Goal: Check status: Check status

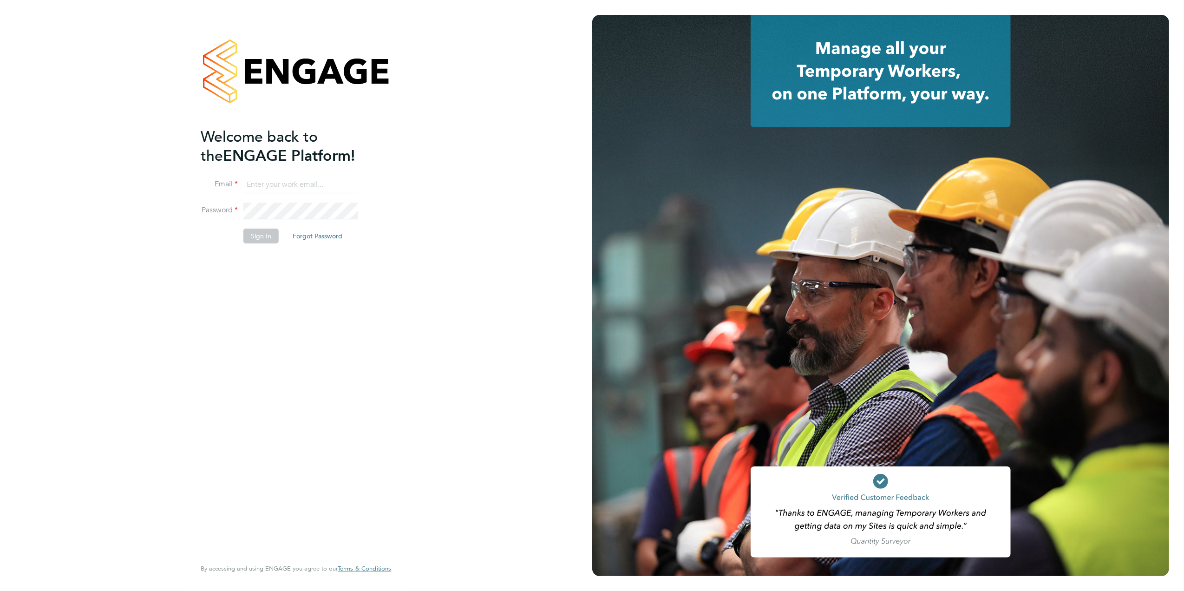
type input "[PERSON_NAME][EMAIL_ADDRESS][DOMAIN_NAME][PERSON_NAME]"
click at [263, 246] on li "Sign In Forgot Password" at bounding box center [291, 241] width 181 height 24
click at [261, 240] on button "Sign In" at bounding box center [260, 236] width 35 height 15
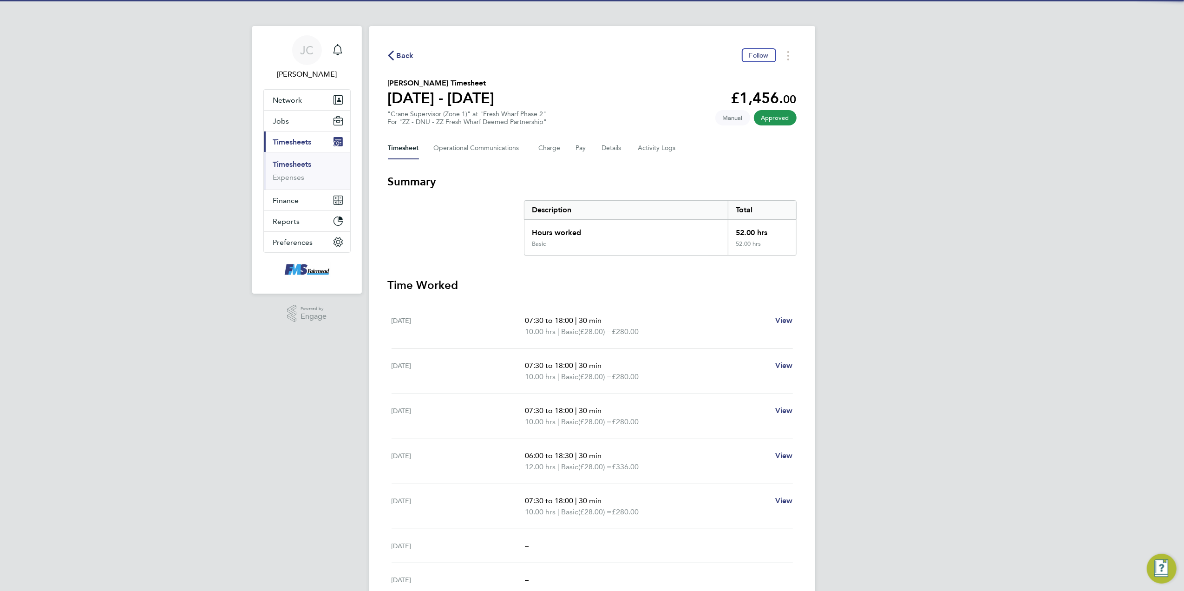
click at [388, 56] on icon "button" at bounding box center [391, 56] width 6 height 10
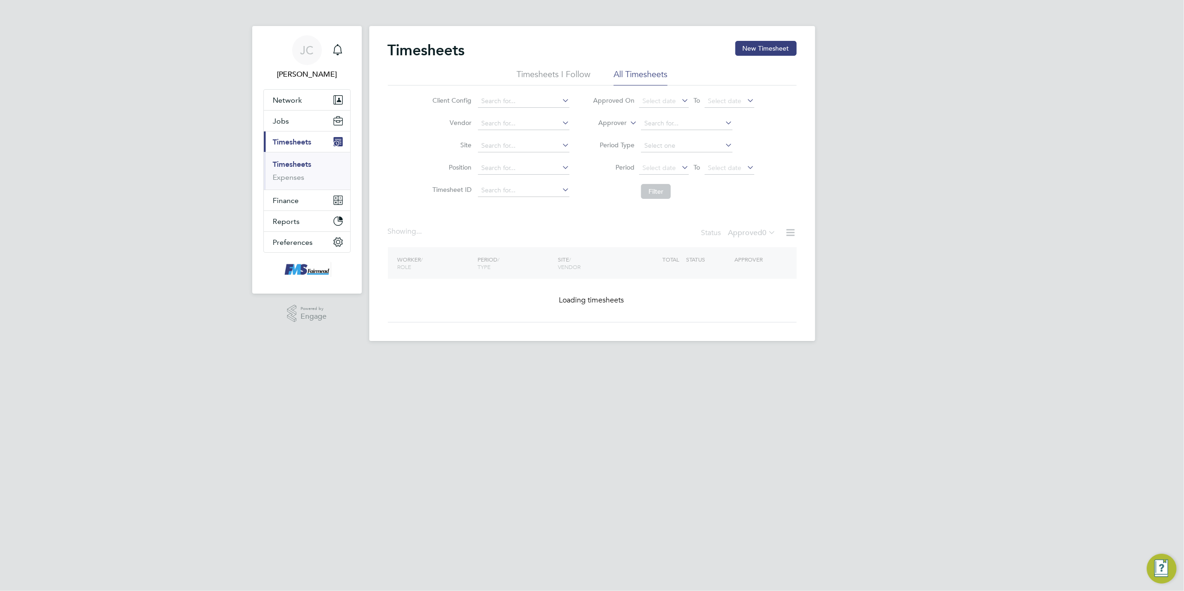
click at [865, 255] on div "[PERSON_NAME] Notifications Applications: Network Team Members Businesses Sites…" at bounding box center [592, 178] width 1184 height 356
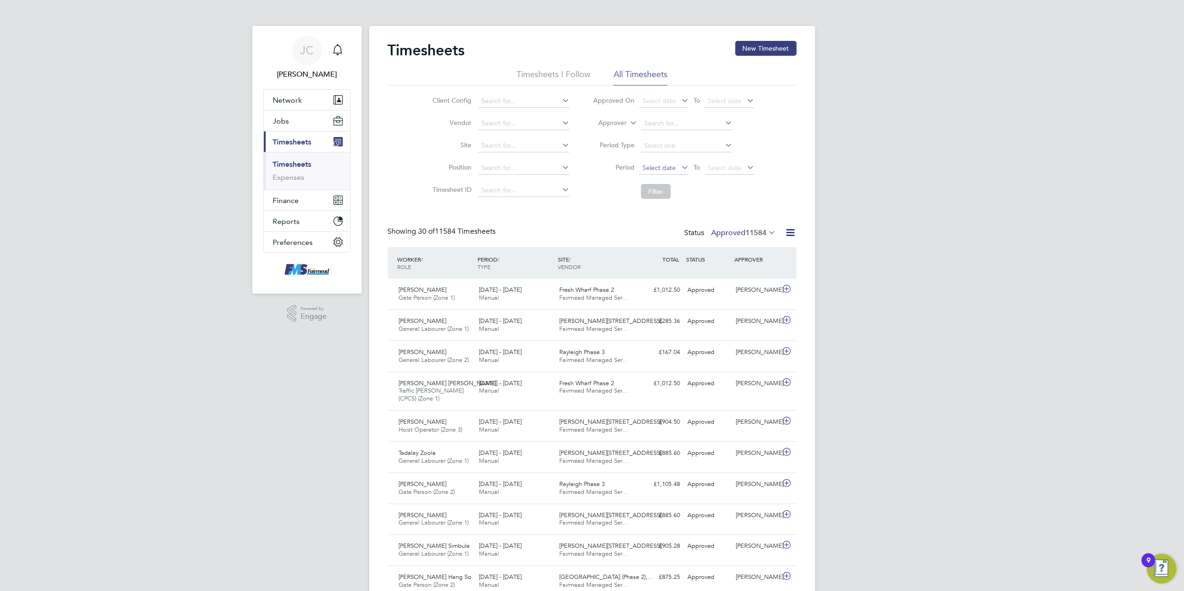
click at [661, 164] on span "Select date" at bounding box center [659, 168] width 33 height 8
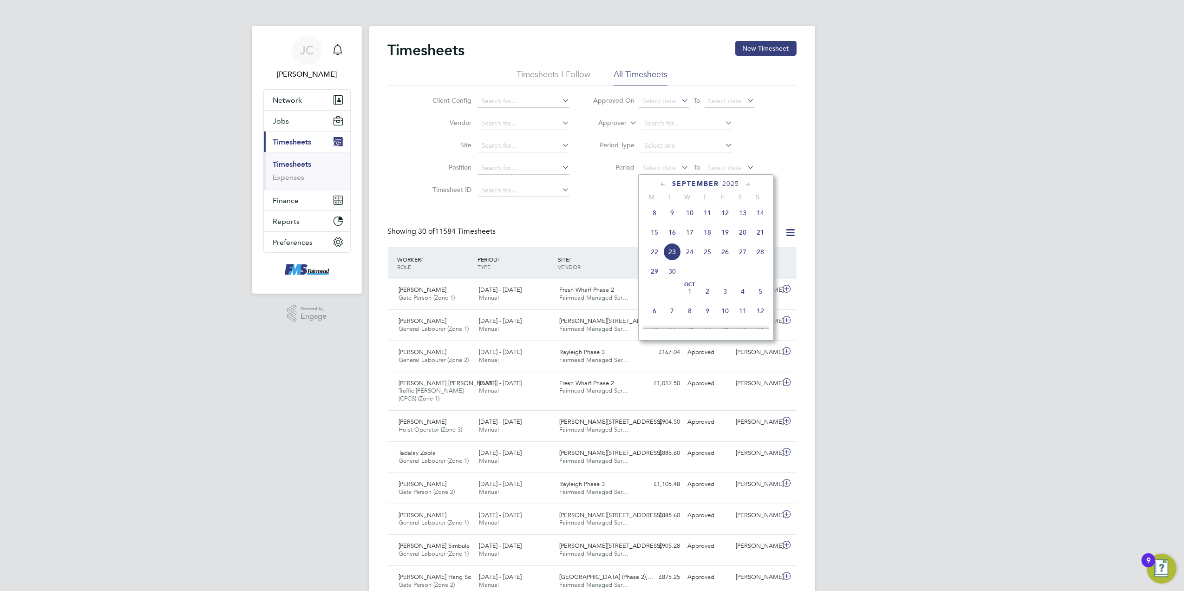
click at [653, 232] on span "15" at bounding box center [655, 233] width 18 height 18
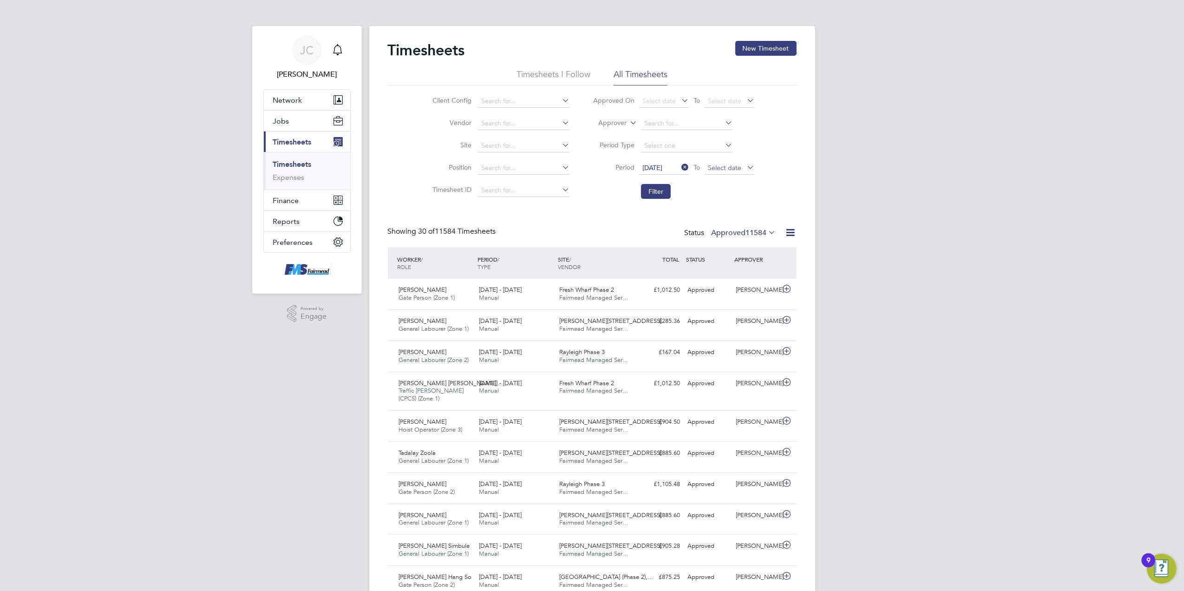
click at [725, 165] on span "Select date" at bounding box center [724, 168] width 33 height 8
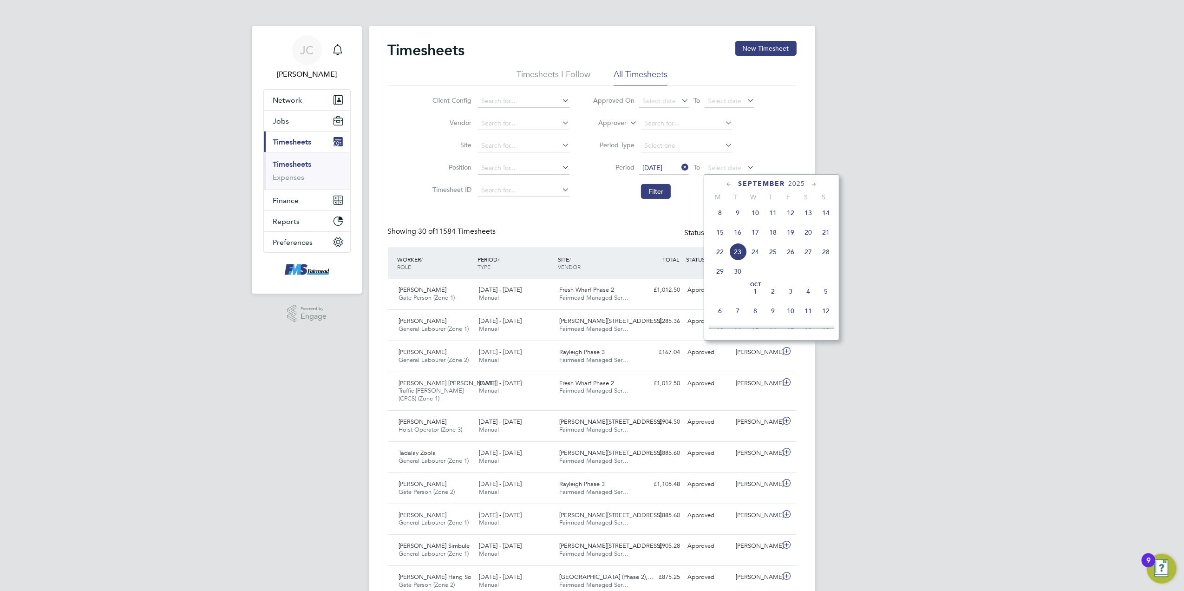
click at [823, 234] on span "21" at bounding box center [826, 233] width 18 height 18
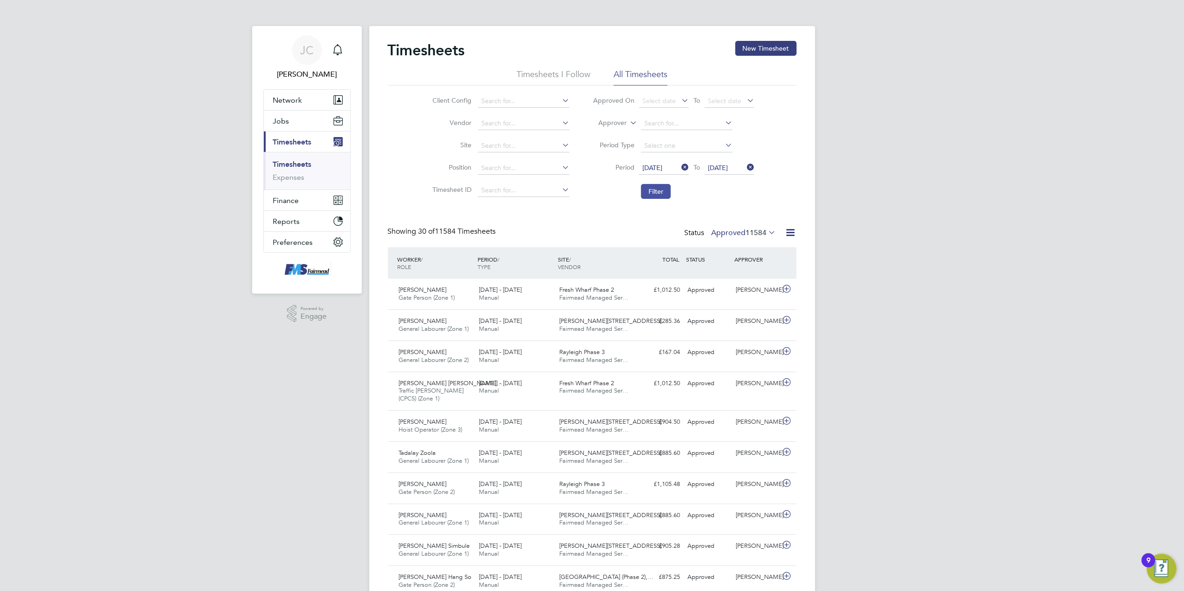
click at [651, 191] on button "Filter" at bounding box center [656, 191] width 30 height 15
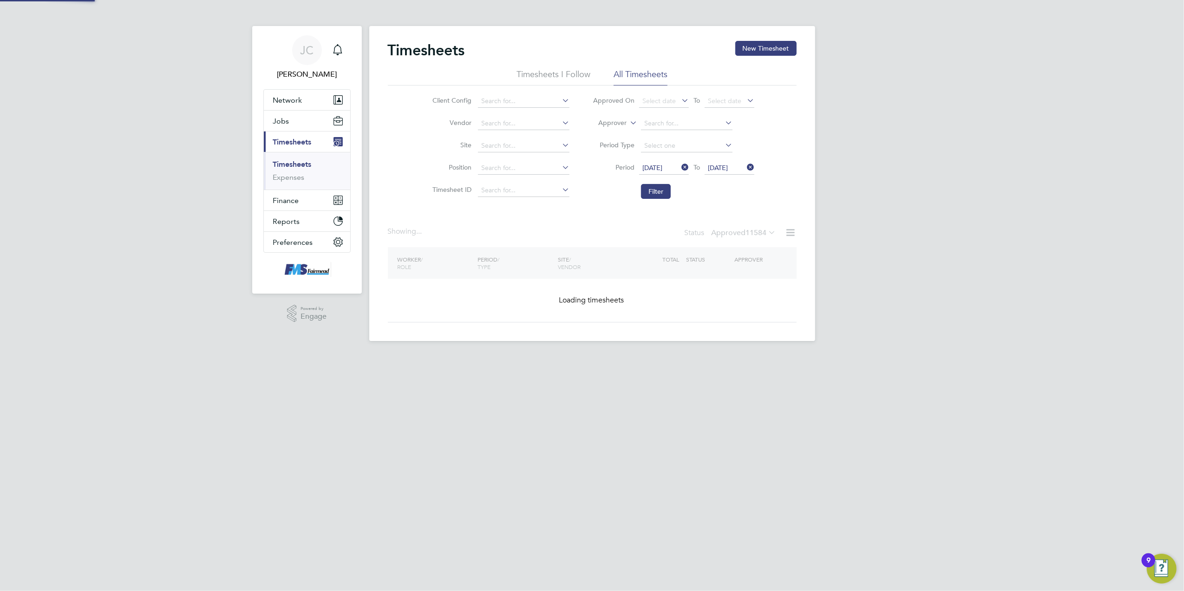
click at [961, 213] on div "[PERSON_NAME] Notifications Applications: Network Team Members Businesses Sites…" at bounding box center [592, 178] width 1184 height 356
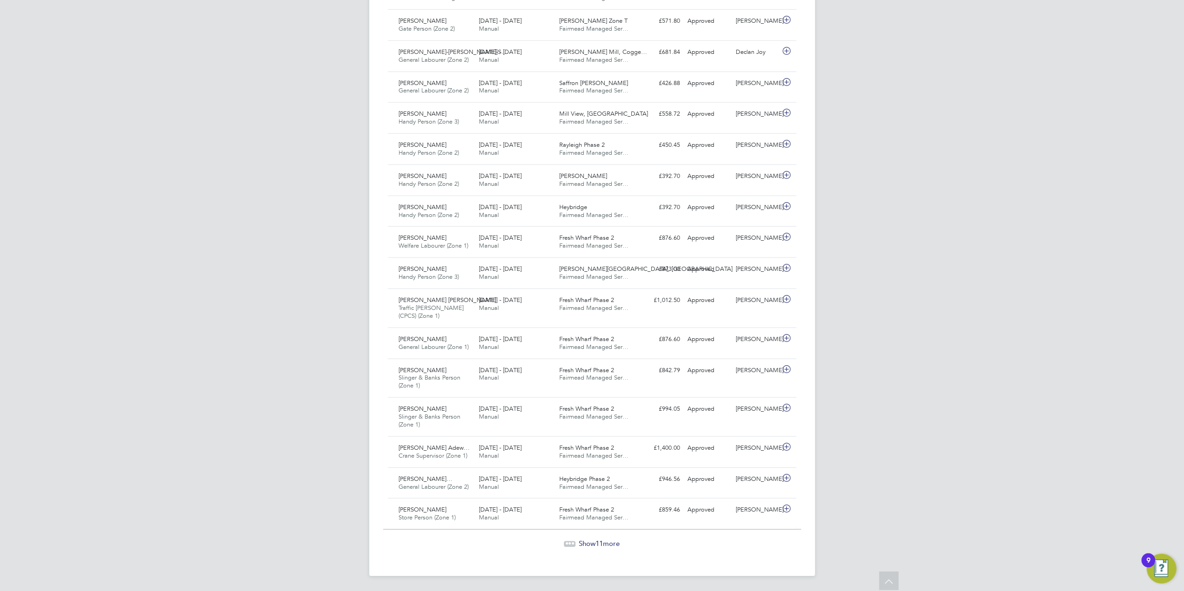
click at [572, 541] on icon at bounding box center [573, 542] width 3 height 3
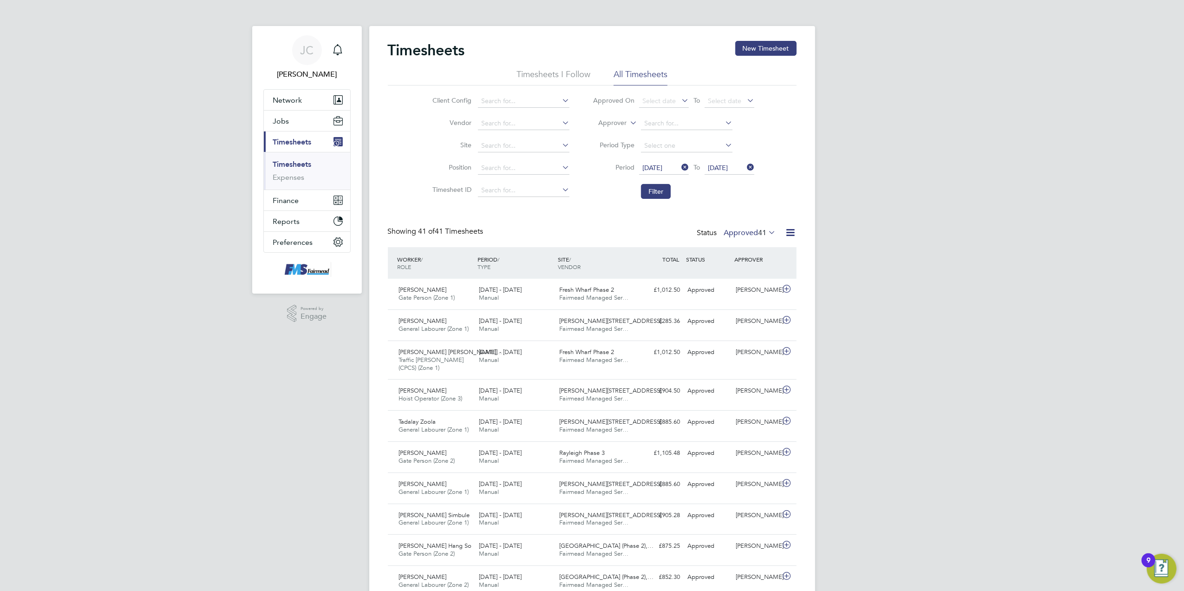
click at [752, 228] on div "Status Approved 41" at bounding box center [737, 233] width 81 height 13
click at [751, 231] on label "Approved 41" at bounding box center [750, 232] width 52 height 9
click at [754, 274] on li "Submitted" at bounding box center [745, 275] width 43 height 13
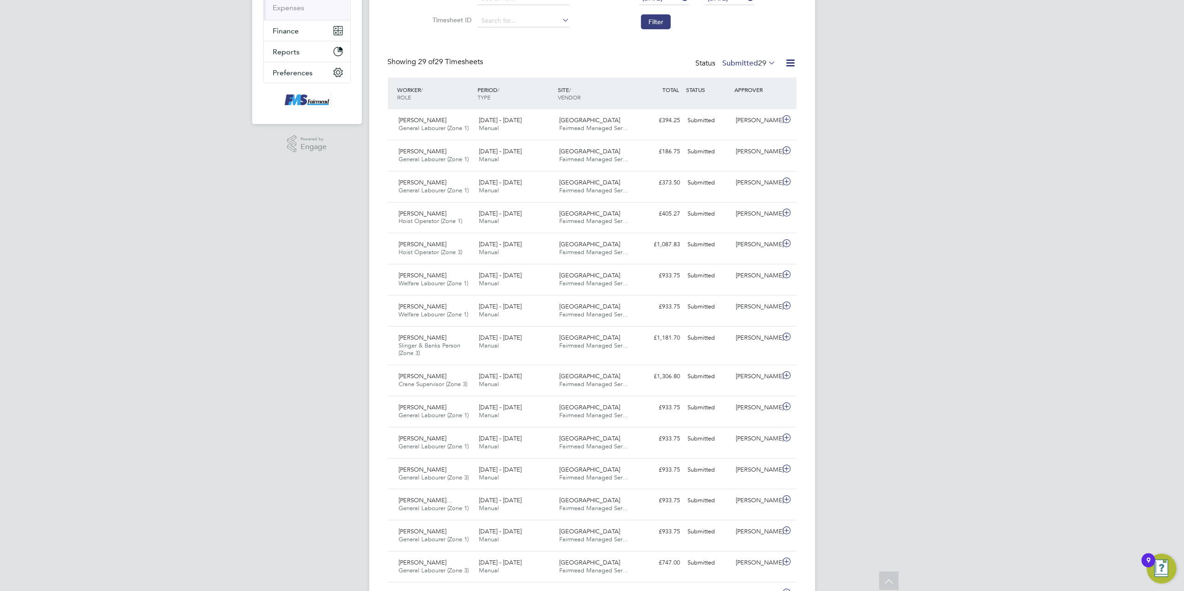
click at [745, 57] on div "Status Submitted 29" at bounding box center [737, 63] width 82 height 13
click at [744, 63] on label "Submitted 29" at bounding box center [749, 63] width 53 height 9
click at [743, 117] on li "Approved" at bounding box center [744, 118] width 43 height 13
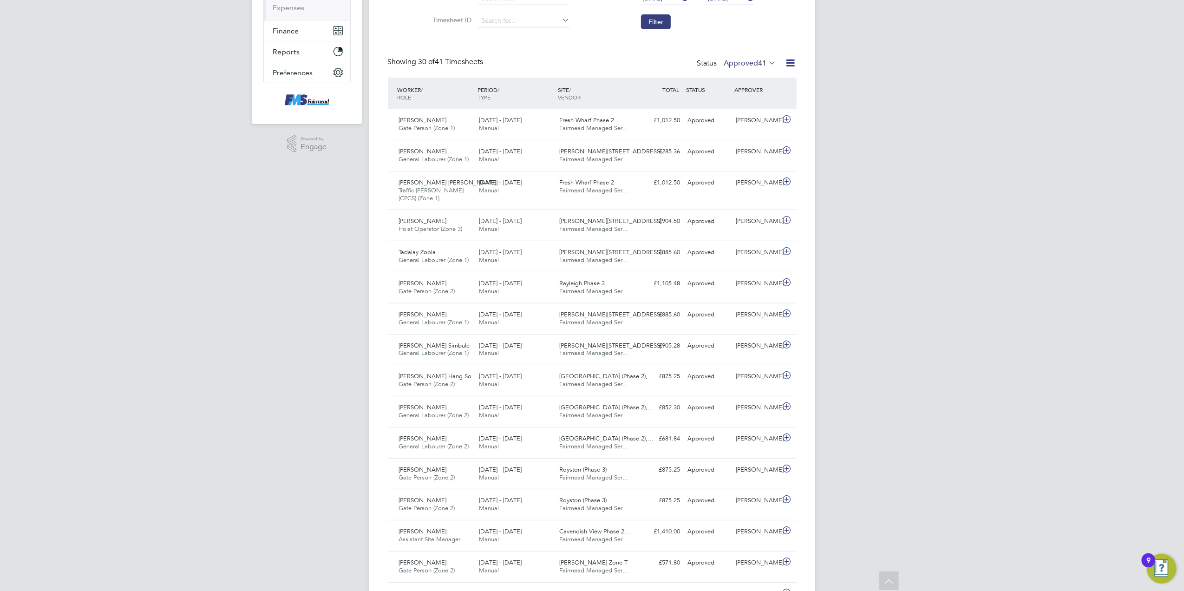
click at [975, 197] on div "[PERSON_NAME] Notifications Applications: Network Team Members Businesses Sites…" at bounding box center [592, 481] width 1184 height 1303
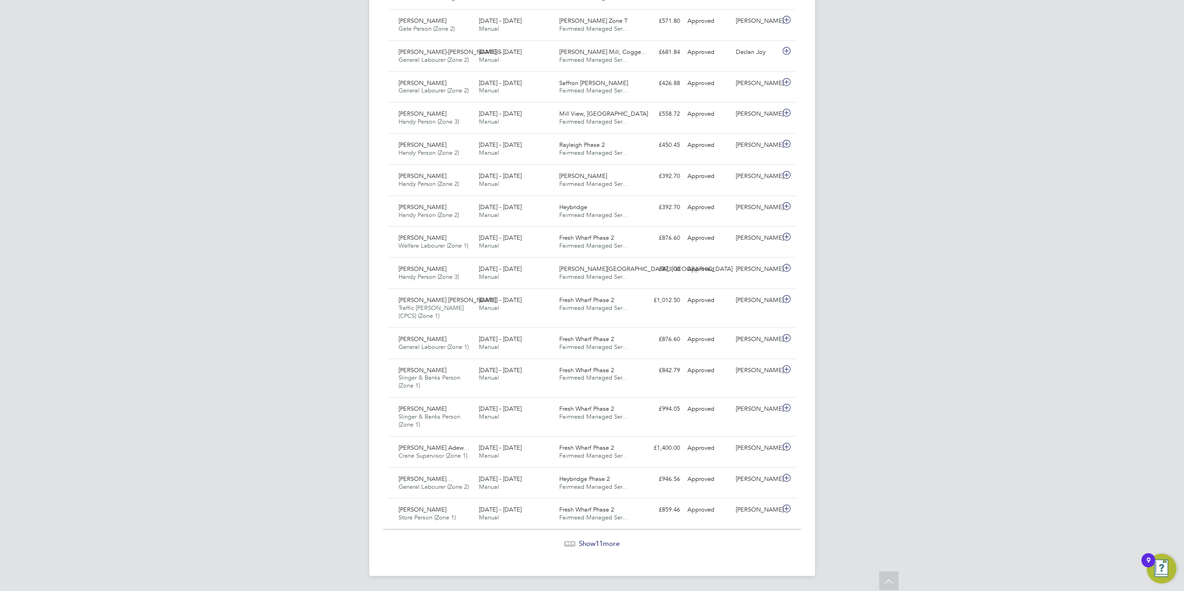
click at [586, 544] on span "Show 11 more" at bounding box center [599, 543] width 41 height 9
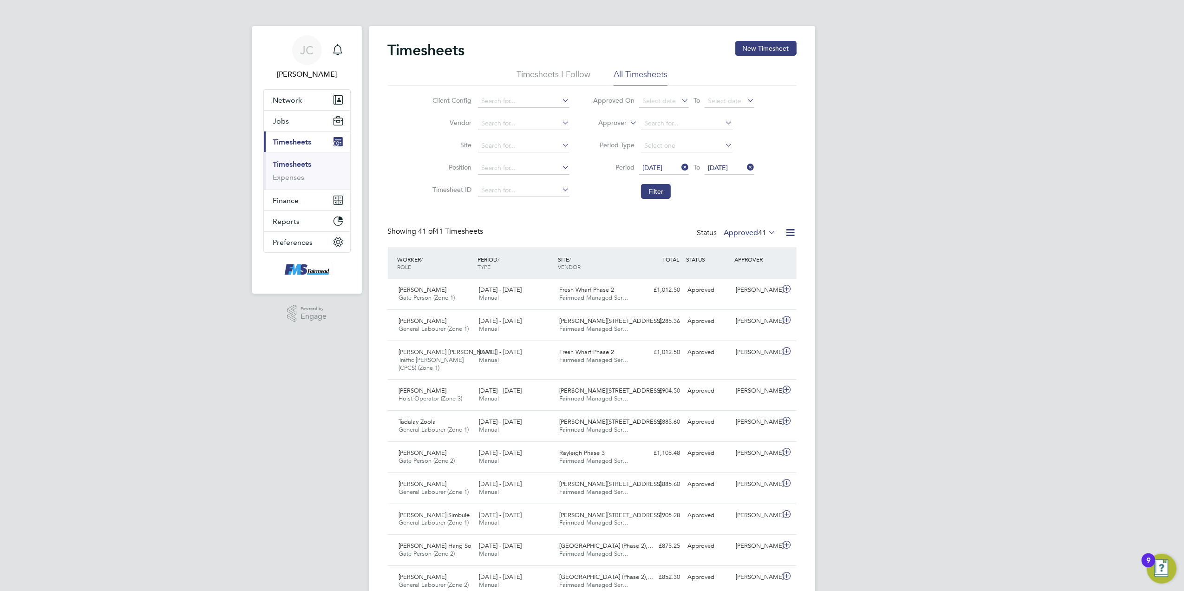
click at [759, 232] on span "41" at bounding box center [763, 232] width 8 height 9
click at [738, 273] on li "Submitted" at bounding box center [745, 275] width 43 height 13
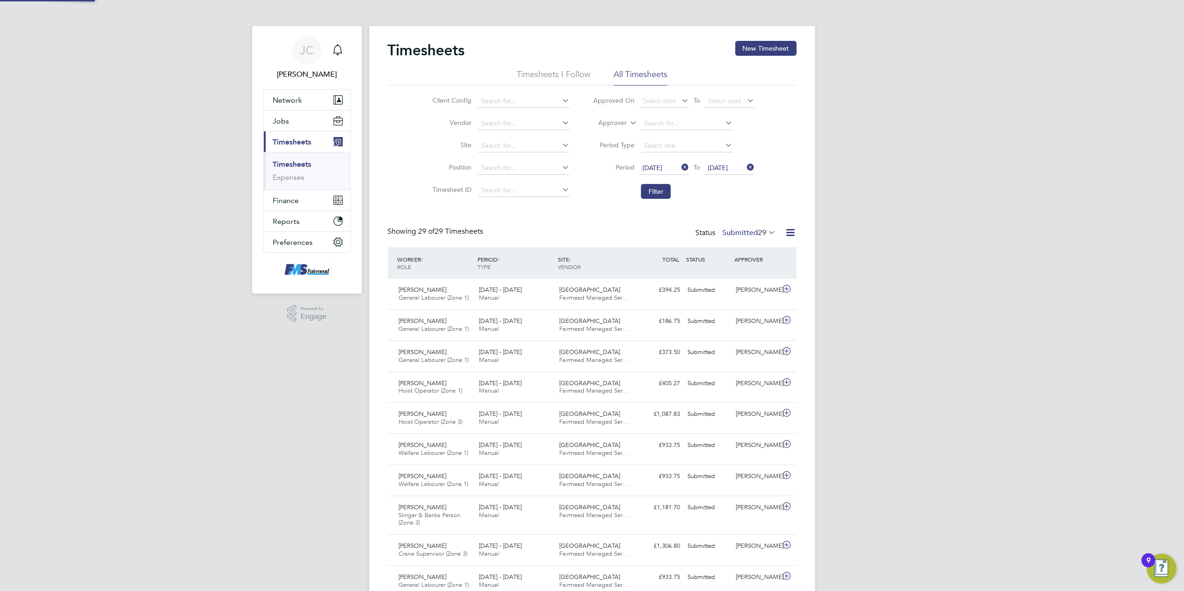
scroll to position [23, 81]
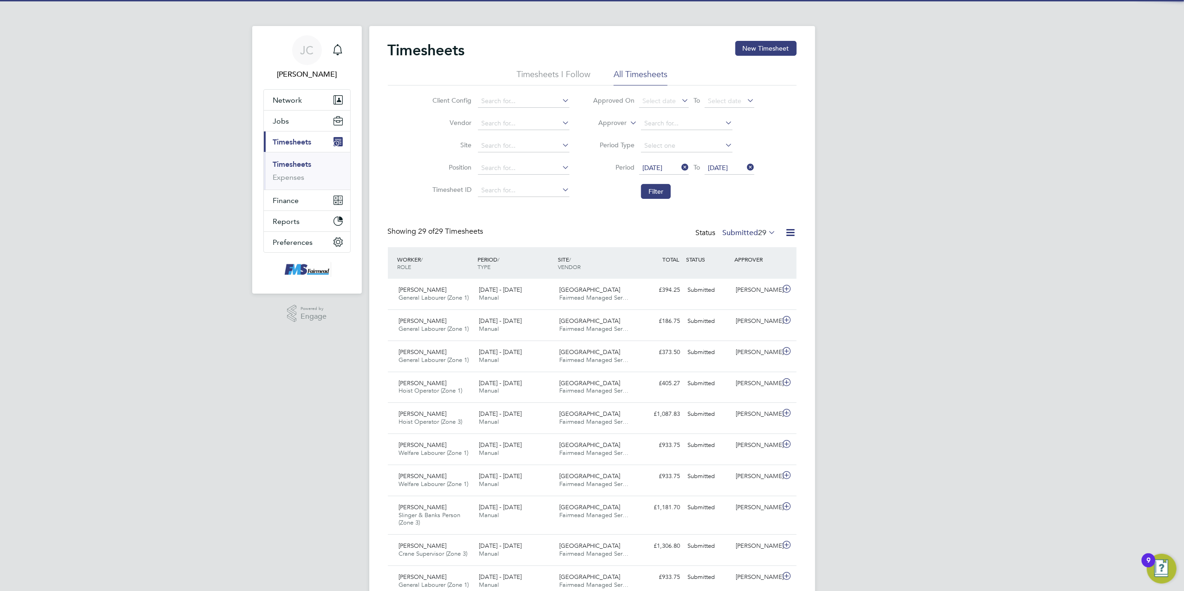
click at [737, 231] on label "Submitted 29" at bounding box center [749, 232] width 53 height 9
